Goal: Information Seeking & Learning: Find specific page/section

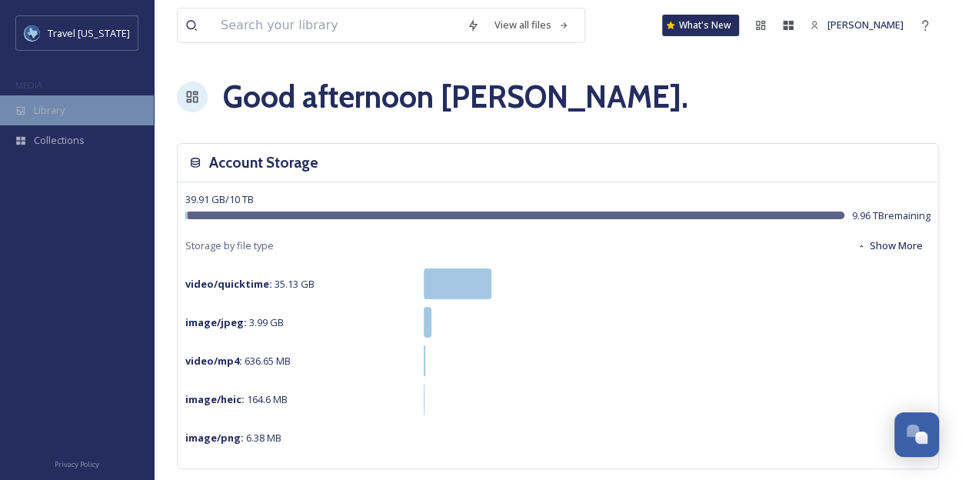
click at [73, 105] on div "Library" at bounding box center [77, 110] width 154 height 30
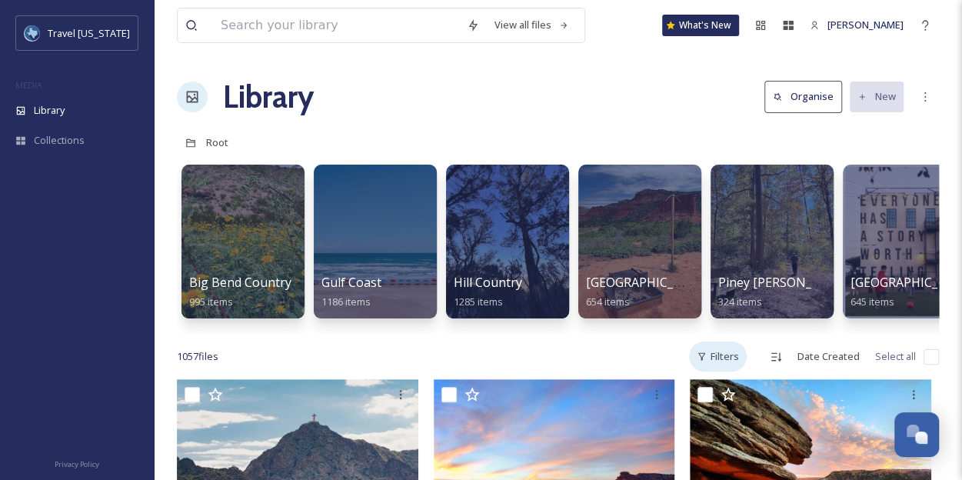
click at [719, 365] on div "Filters" at bounding box center [718, 356] width 58 height 30
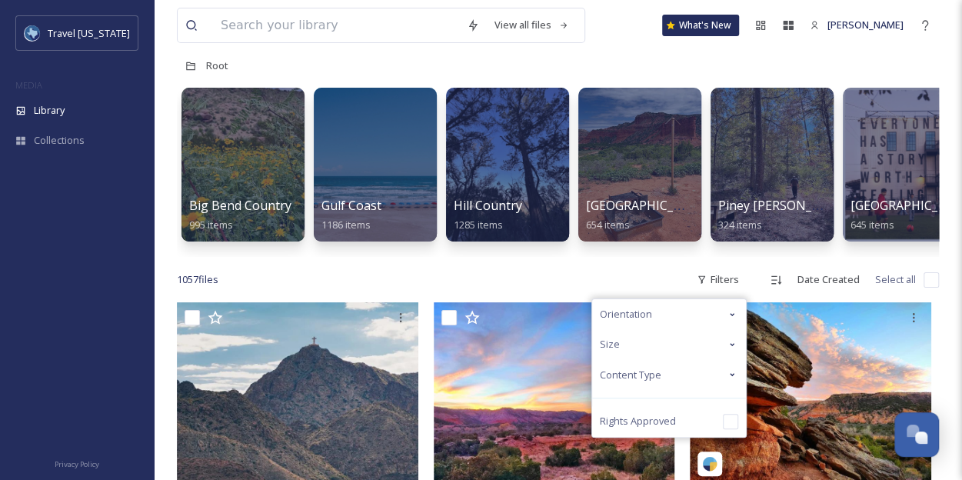
scroll to position [91, 0]
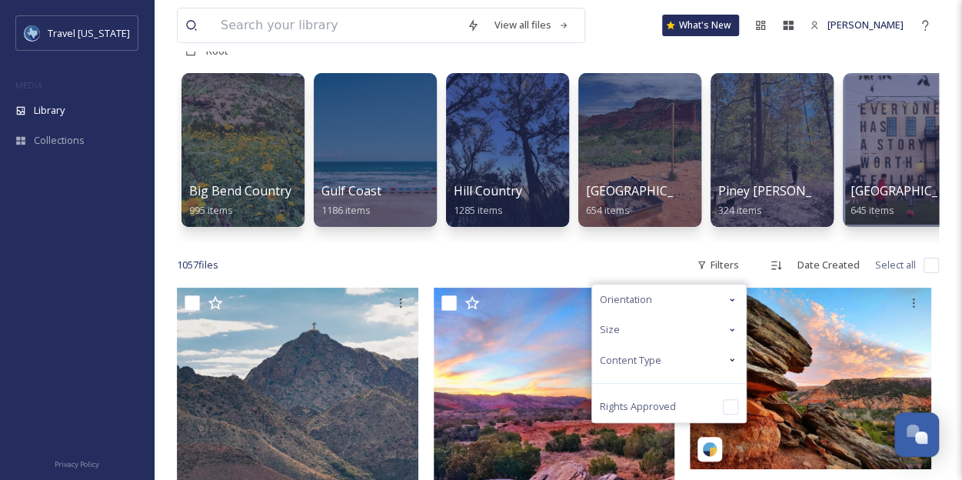
click at [669, 414] on span "Rights Approved" at bounding box center [638, 406] width 76 height 15
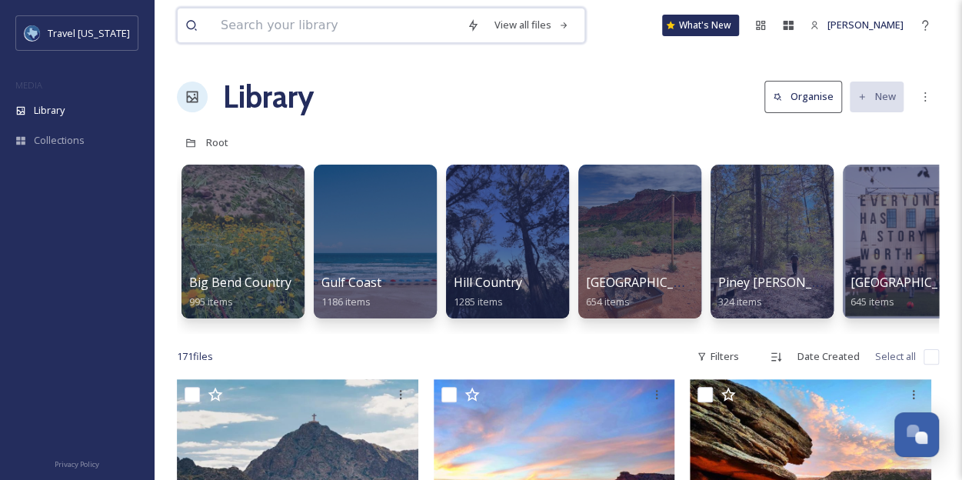
click at [345, 18] on input at bounding box center [336, 25] width 246 height 34
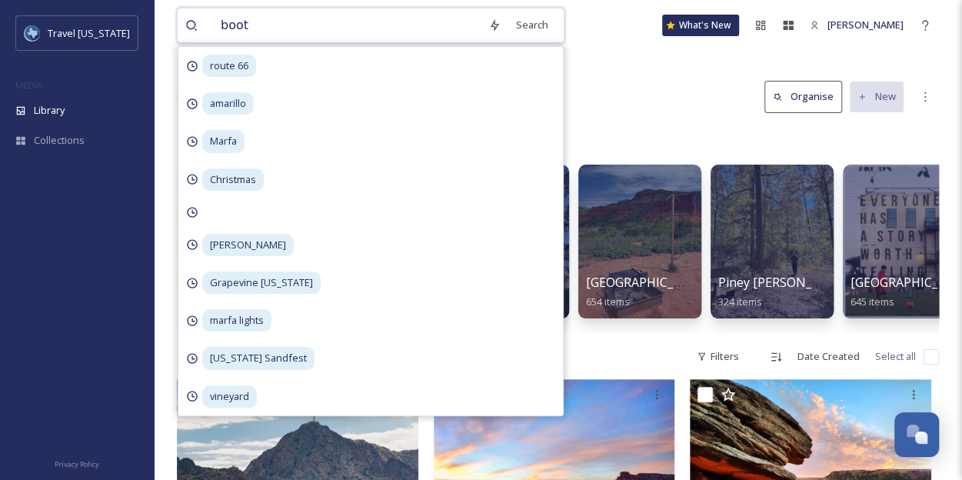
type input "boots"
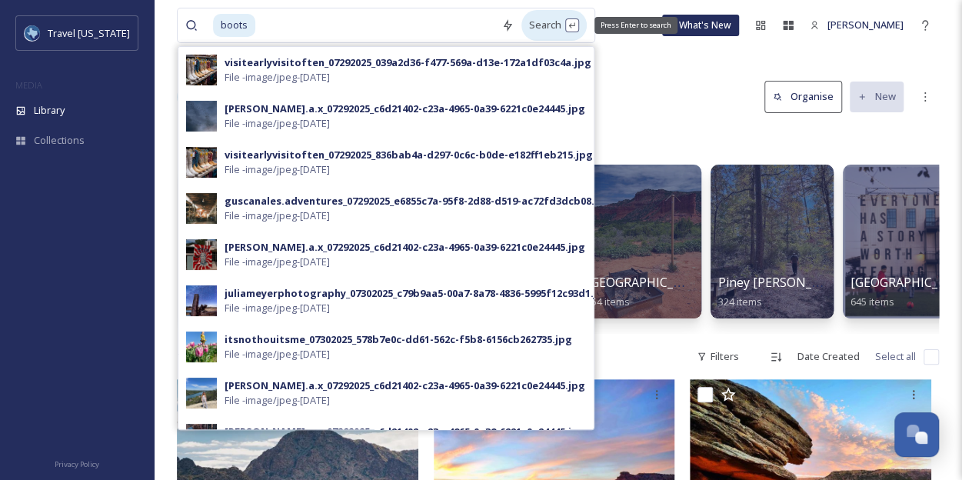
click at [535, 28] on div "Search Press Enter to search" at bounding box center [553, 25] width 65 height 30
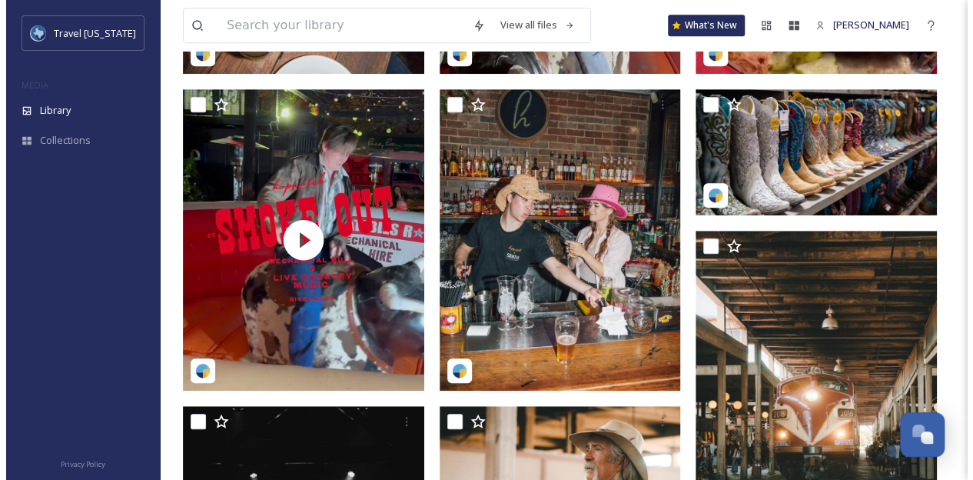
scroll to position [445, 0]
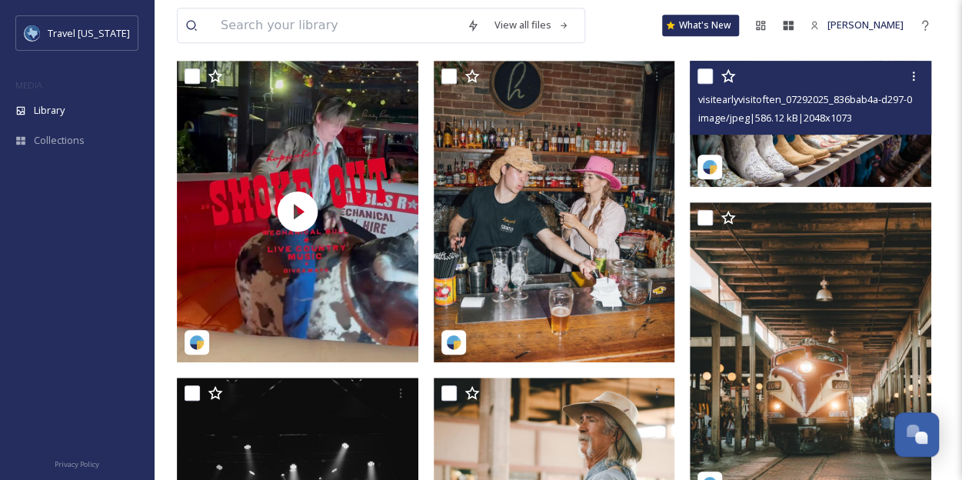
click at [810, 166] on img at bounding box center [810, 124] width 241 height 127
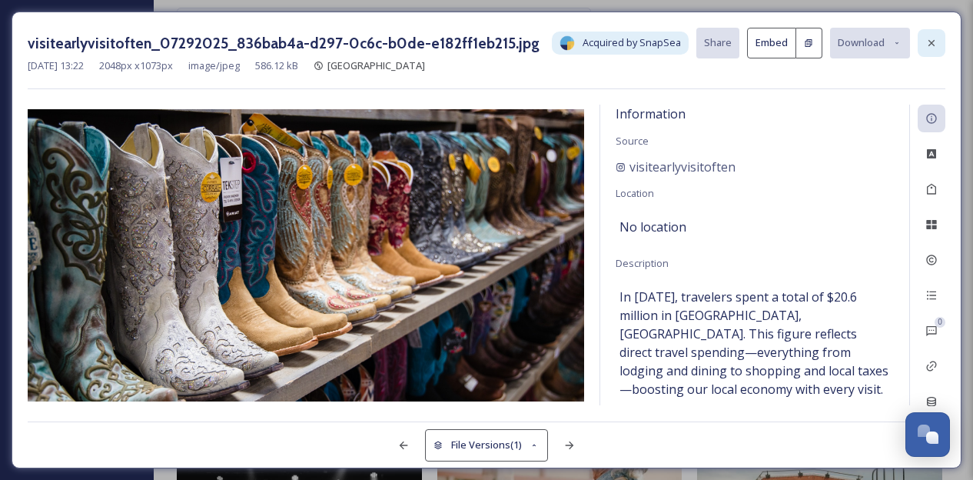
click at [932, 38] on icon at bounding box center [932, 43] width 12 height 12
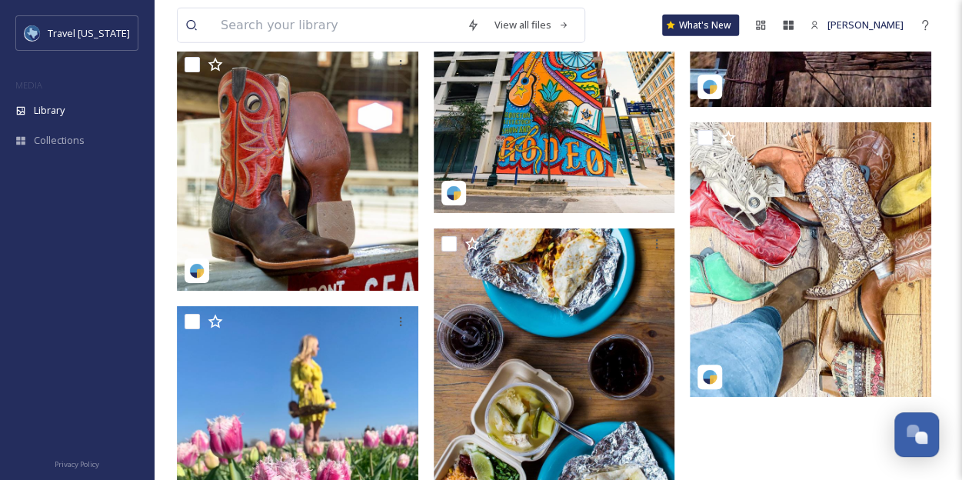
scroll to position [7745, 0]
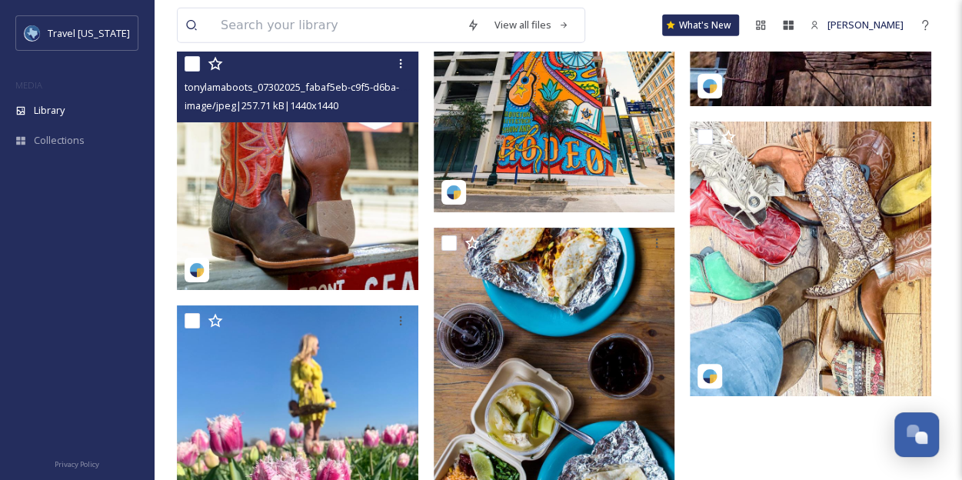
click at [297, 194] on img at bounding box center [297, 168] width 241 height 241
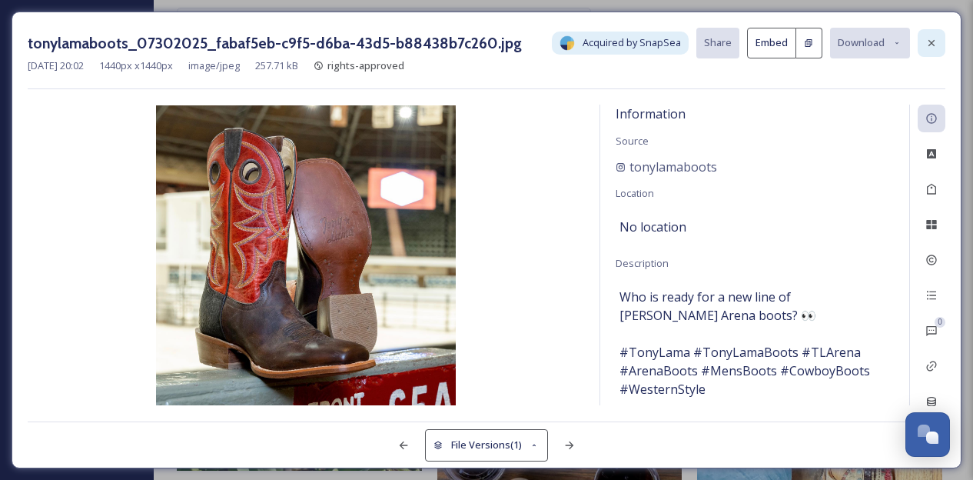
click at [932, 42] on icon at bounding box center [932, 43] width 6 height 6
